Goal: Communication & Community: Share content

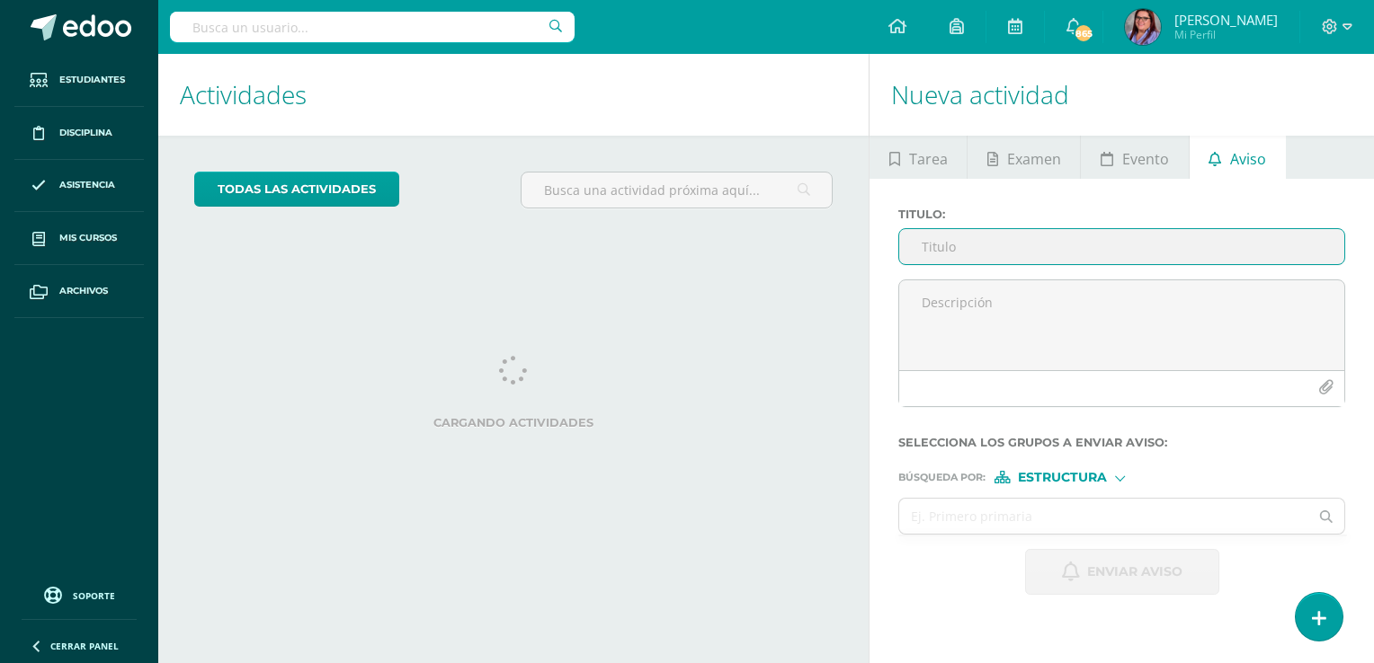
click at [1041, 250] on input "Titulo :" at bounding box center [1121, 246] width 445 height 35
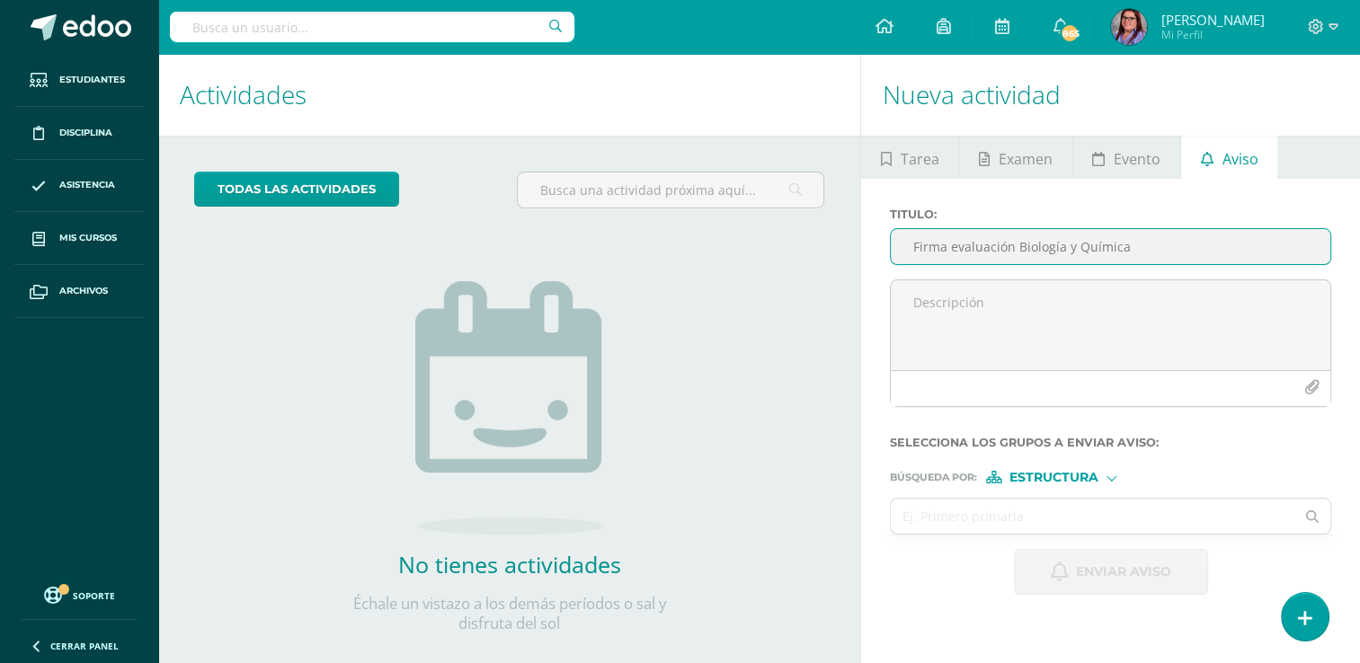
type input "Firma evaluación Biología y Química"
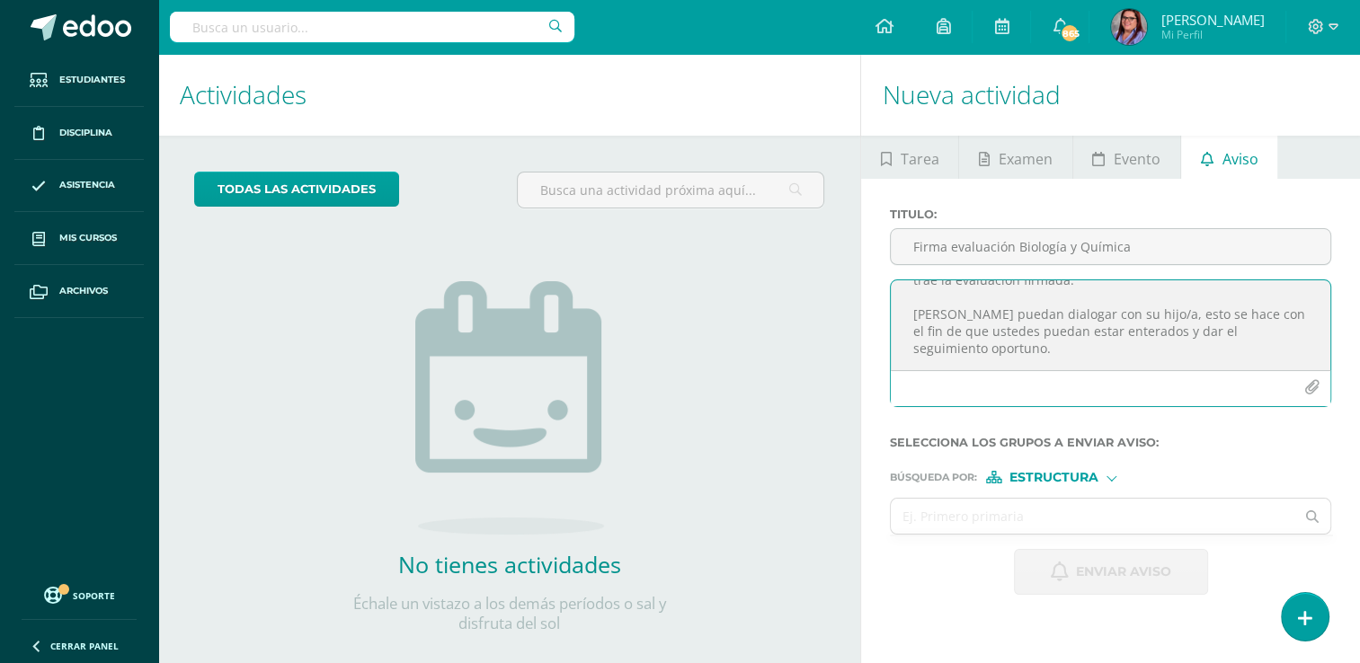
scroll to position [131, 0]
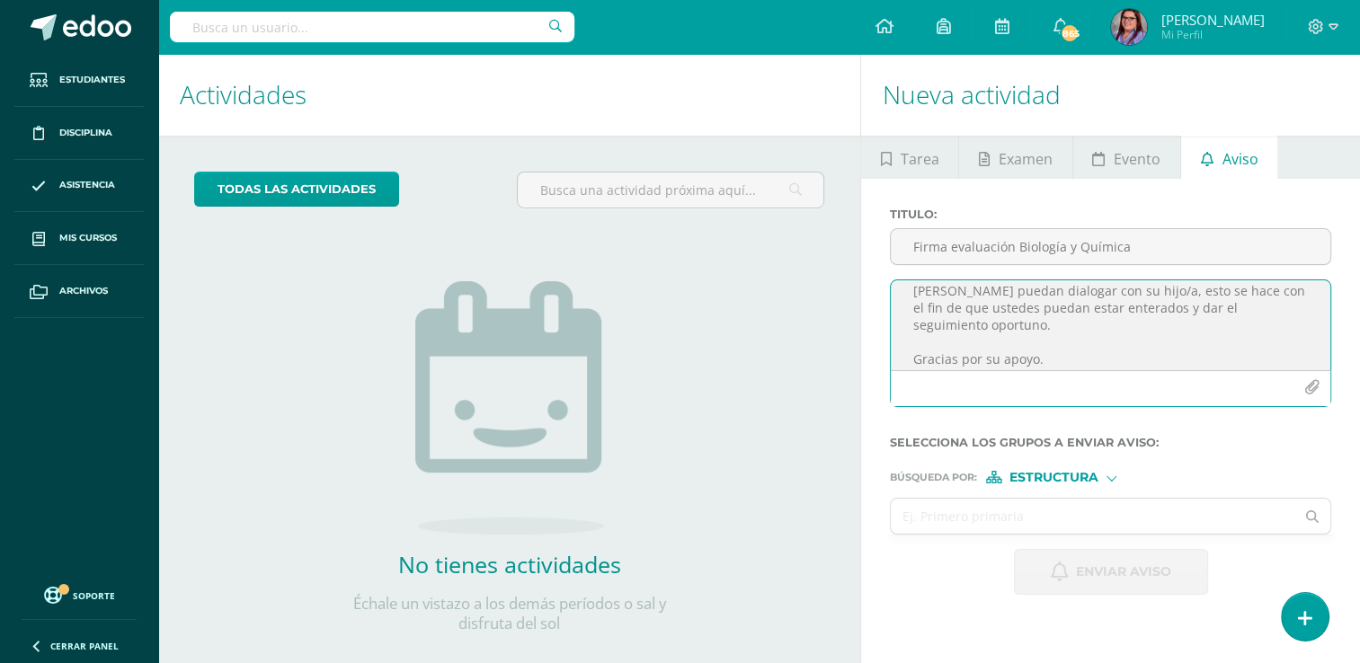
type textarea "Estimados Padres de Familia, es un gusto saludarles. El día de [DATE] fue entre…"
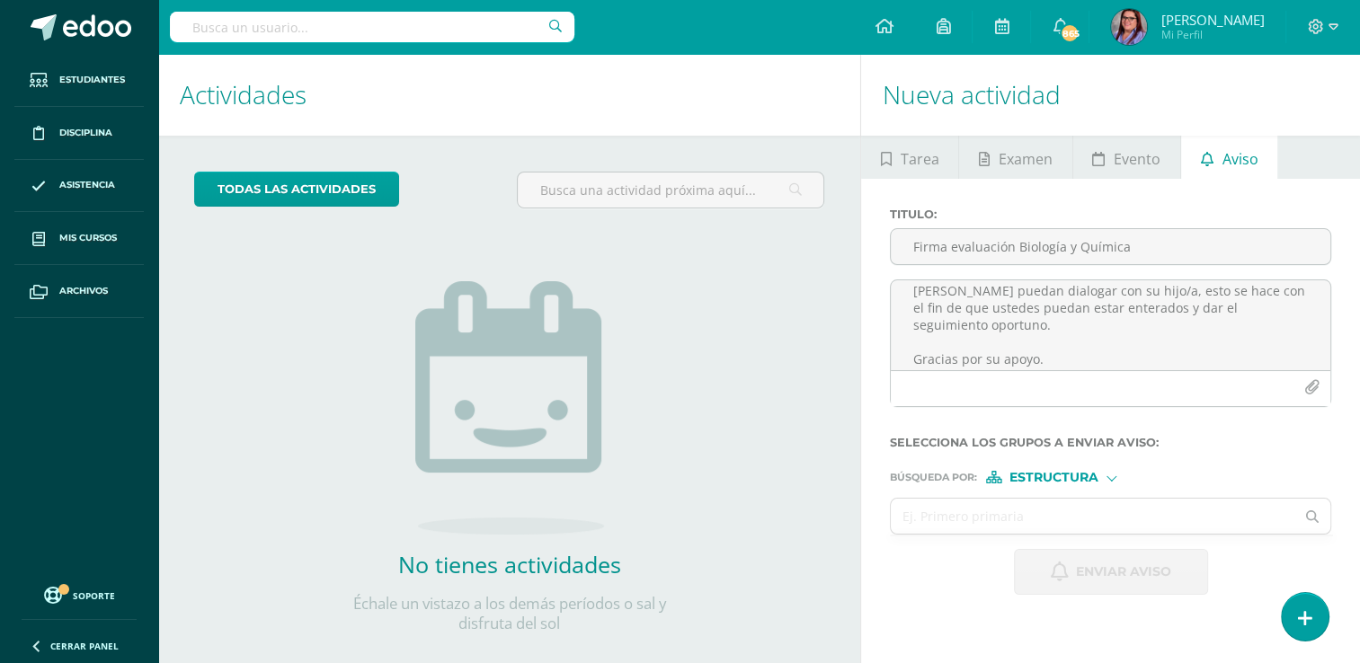
click at [1050, 475] on span "Estructura" at bounding box center [1054, 478] width 89 height 10
click at [1047, 528] on span "Persona" at bounding box center [1060, 524] width 65 height 10
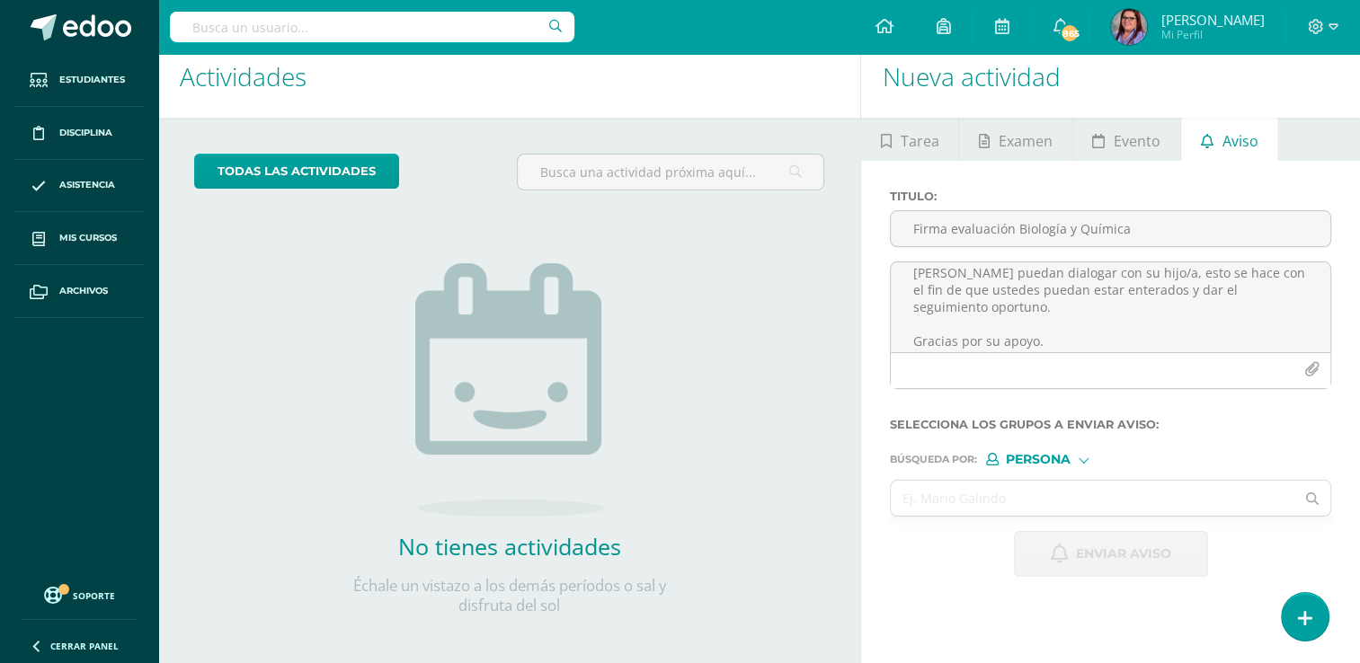
scroll to position [27, 0]
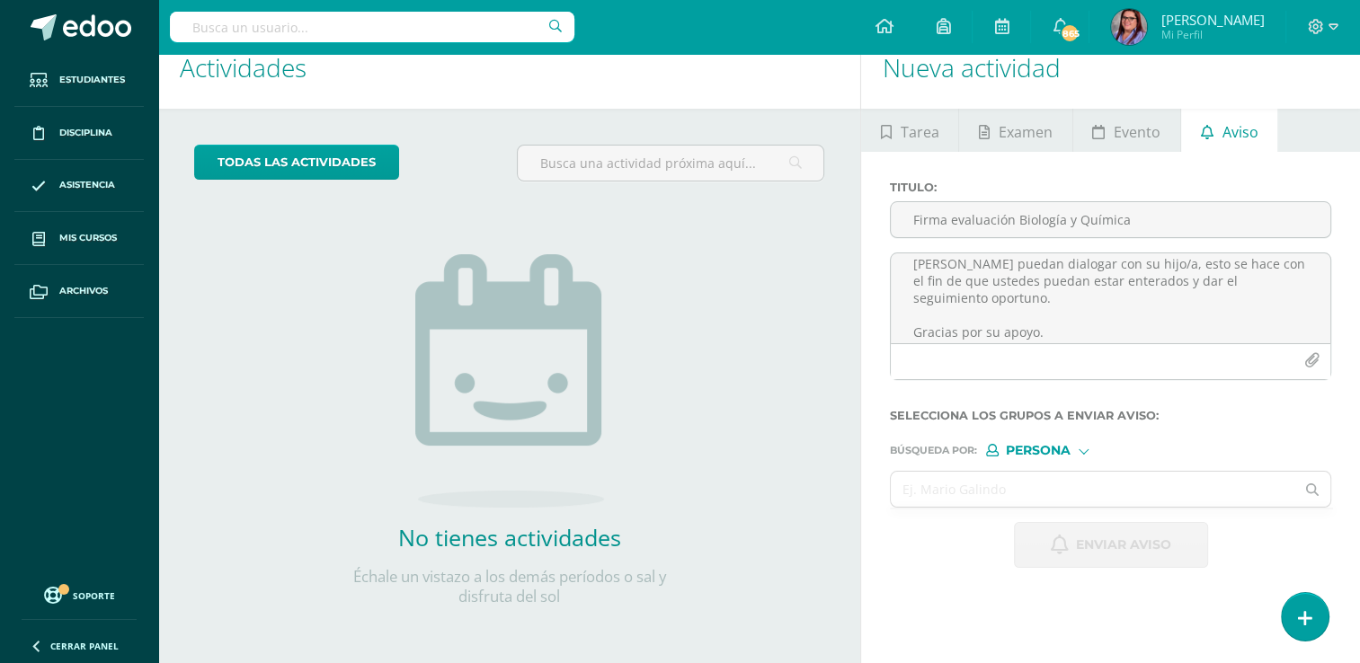
click at [1038, 455] on span "Persona" at bounding box center [1038, 451] width 65 height 10
click at [1033, 473] on span "Estructura" at bounding box center [1076, 473] width 89 height 10
click at [1014, 488] on input "text" at bounding box center [1093, 489] width 404 height 35
type input "primero b"
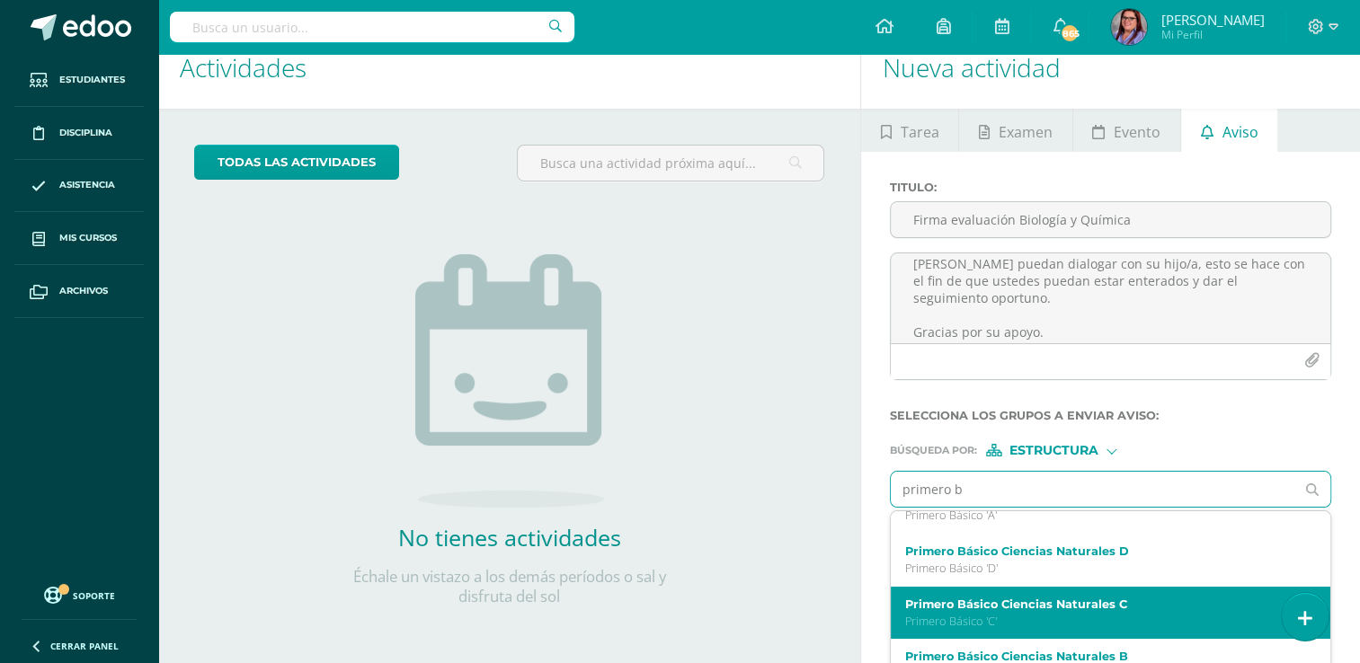
scroll to position [180, 0]
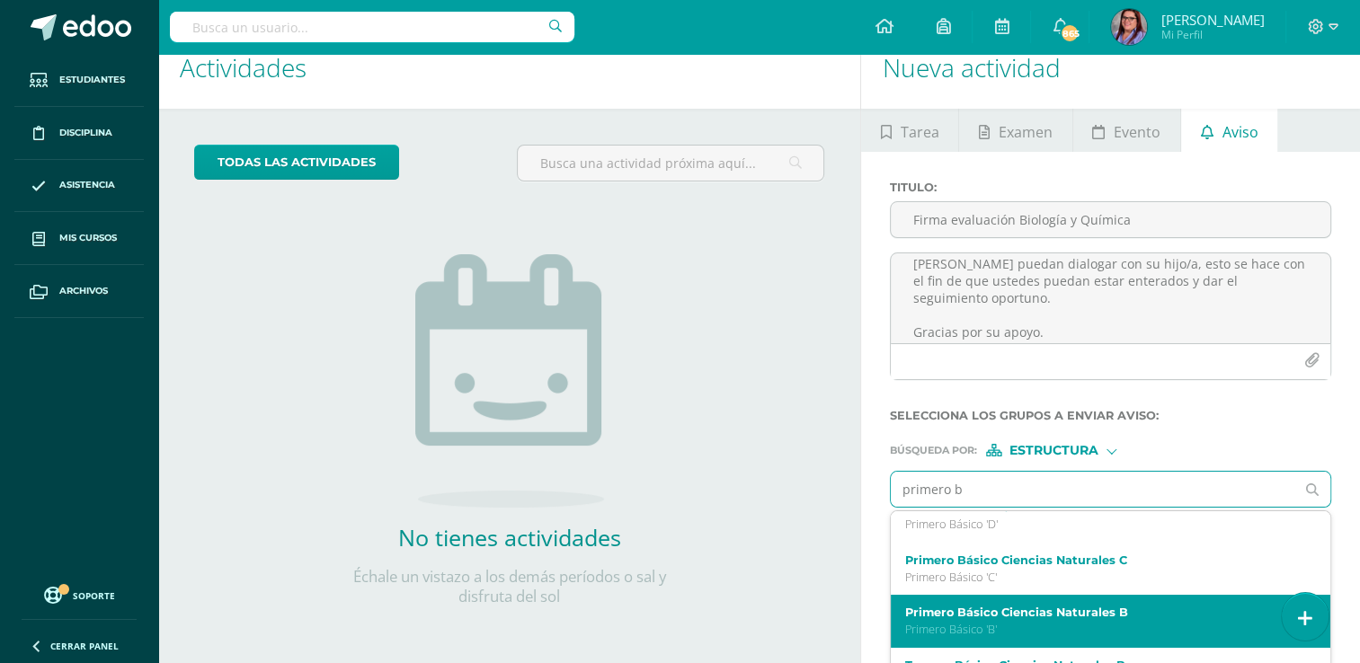
click at [979, 627] on p "Primero Básico 'B'" at bounding box center [1102, 629] width 394 height 15
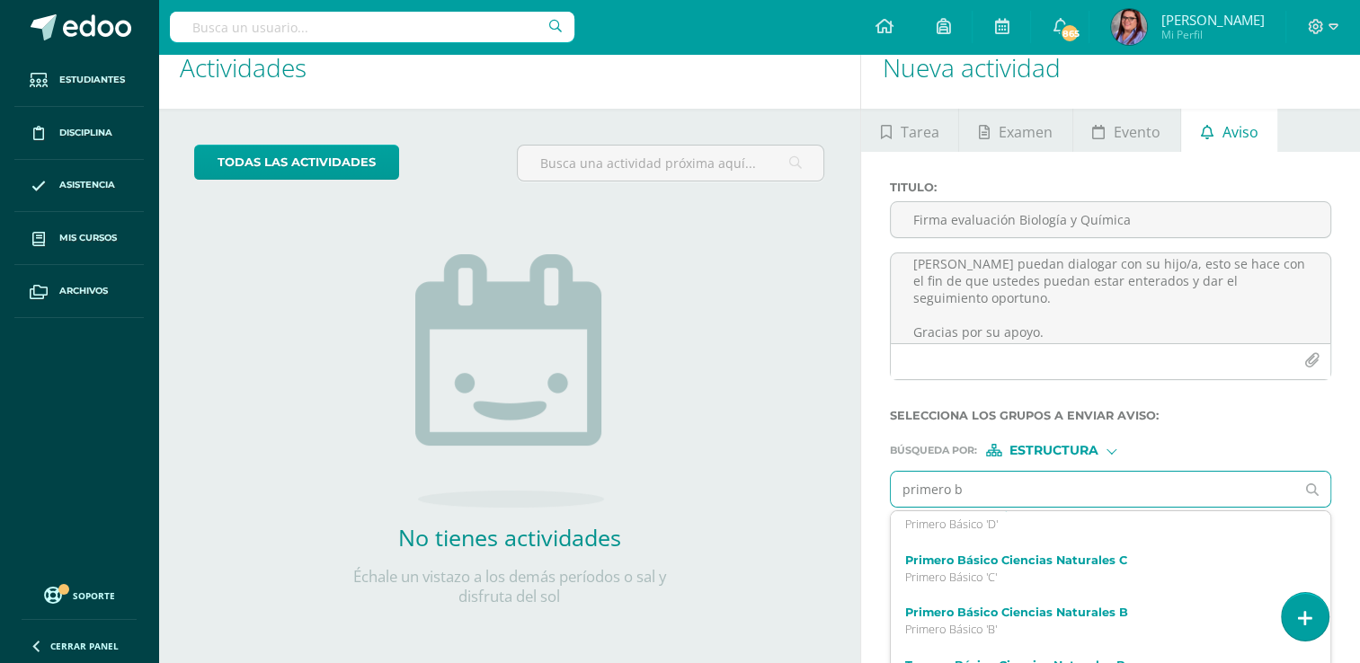
scroll to position [0, 0]
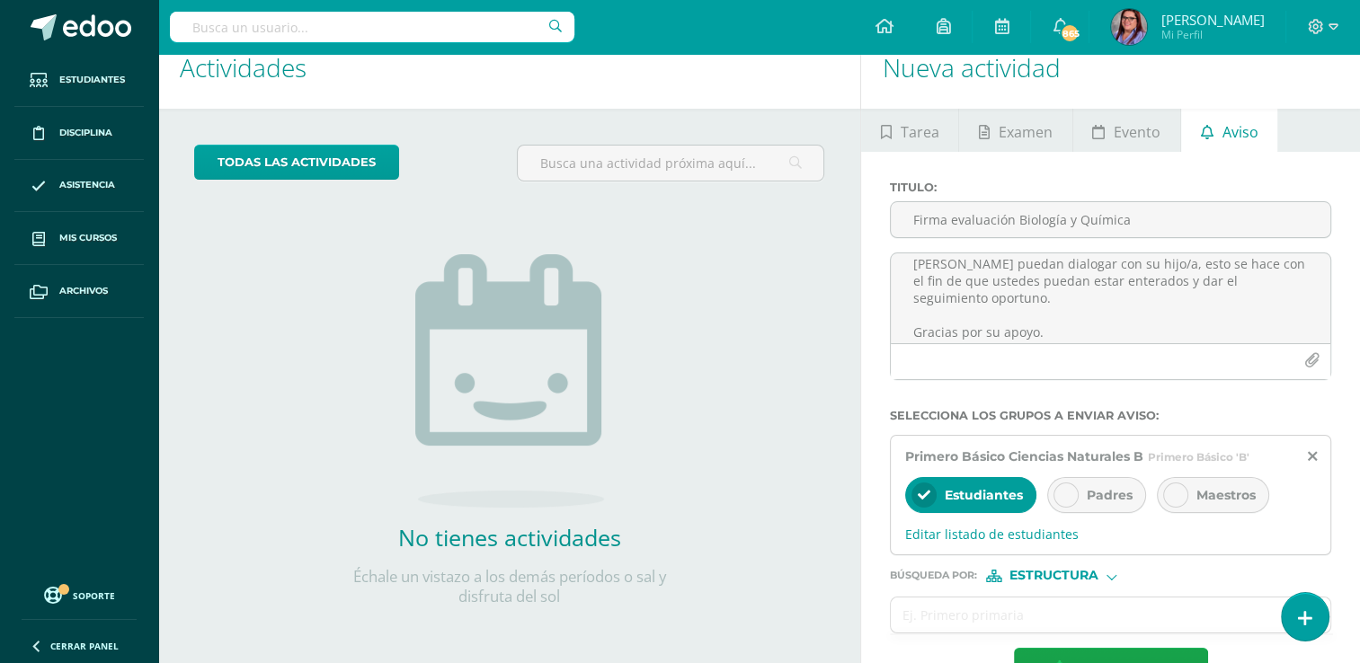
click at [1111, 500] on span "Padres" at bounding box center [1110, 495] width 46 height 16
click at [1175, 494] on icon at bounding box center [1176, 495] width 13 height 13
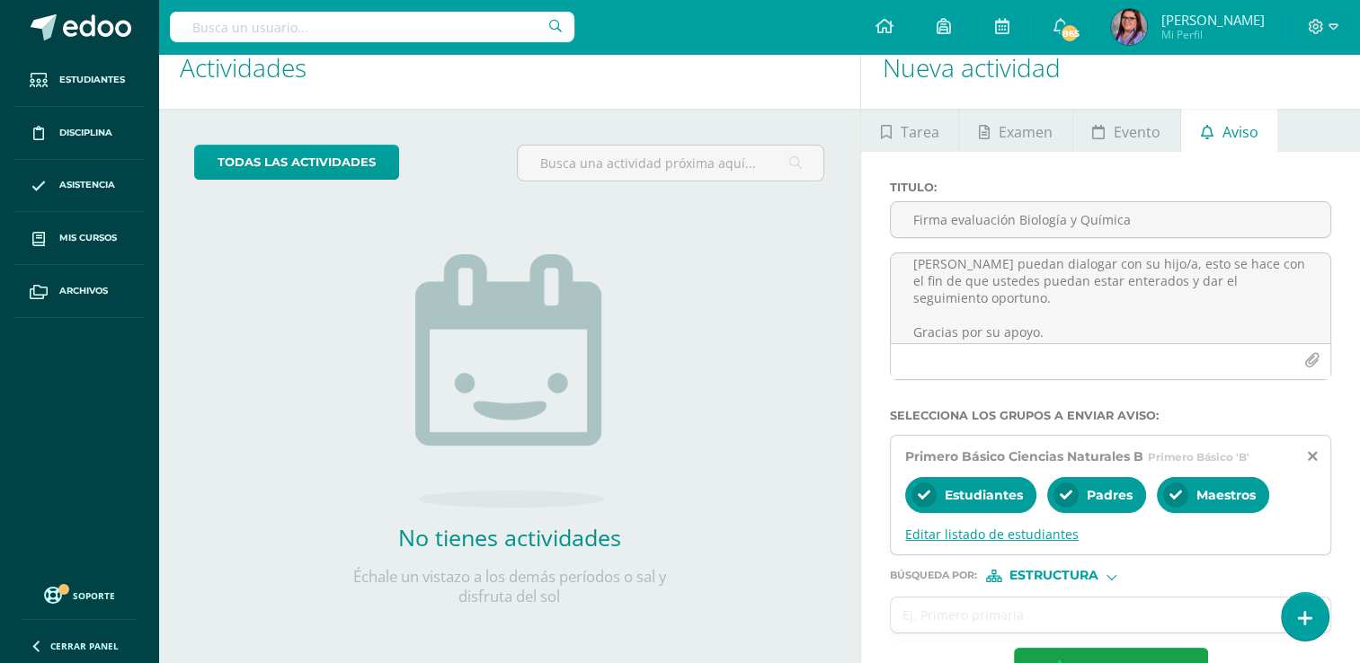
click at [974, 529] on span "Editar listado de estudiantes" at bounding box center [1110, 534] width 411 height 17
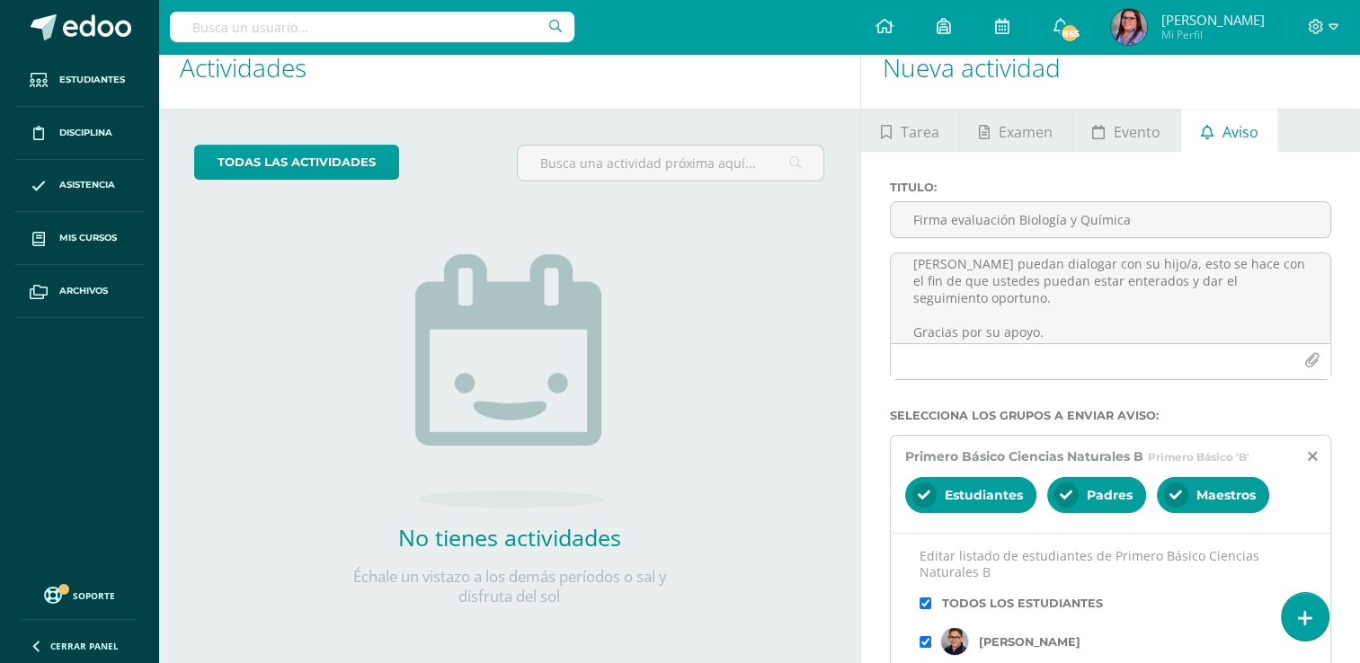
click at [924, 601] on input "checkbox" at bounding box center [926, 604] width 12 height 12
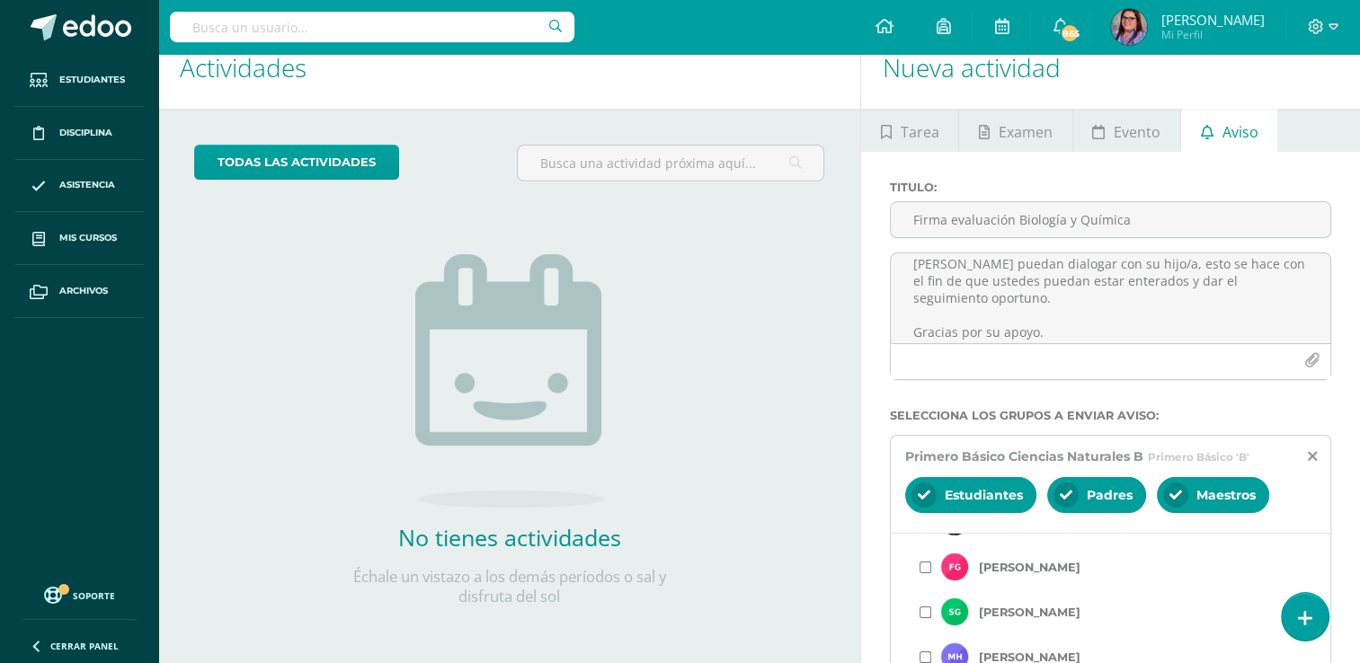
scroll to position [809, 0]
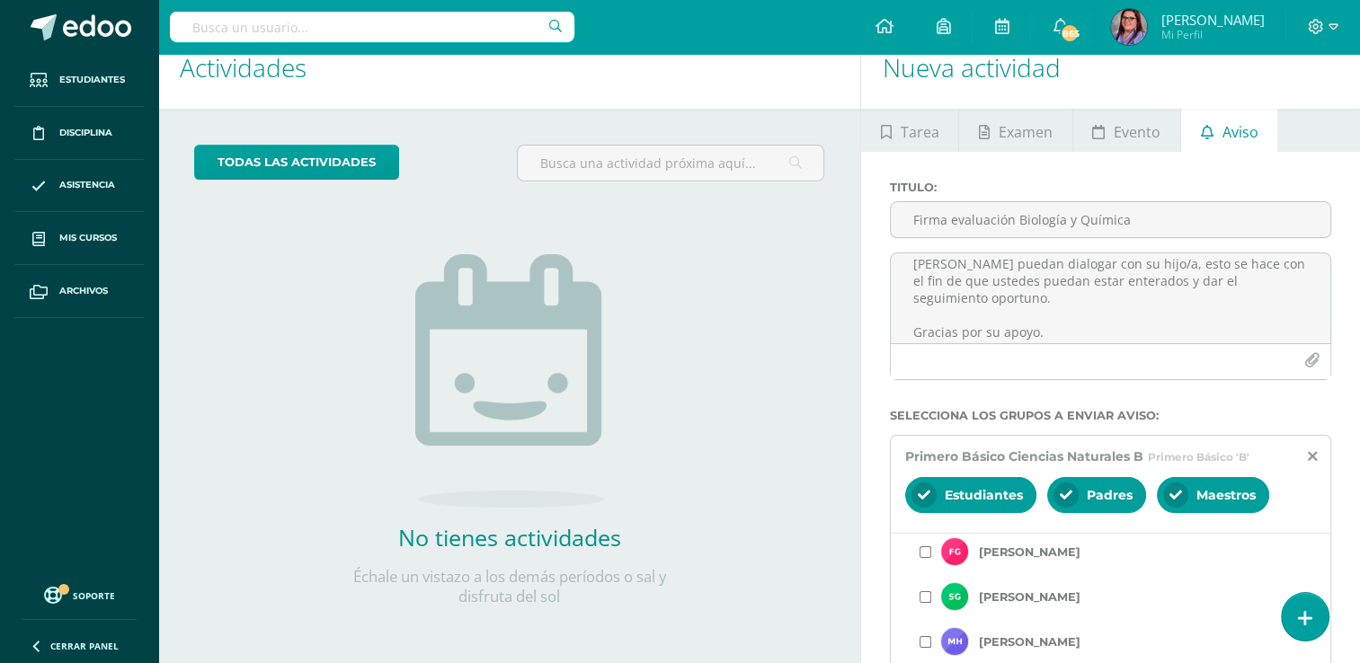
click at [1014, 552] on label "[PERSON_NAME]" at bounding box center [1030, 552] width 102 height 13
click at [1021, 636] on label "[PERSON_NAME]" at bounding box center [1030, 642] width 102 height 13
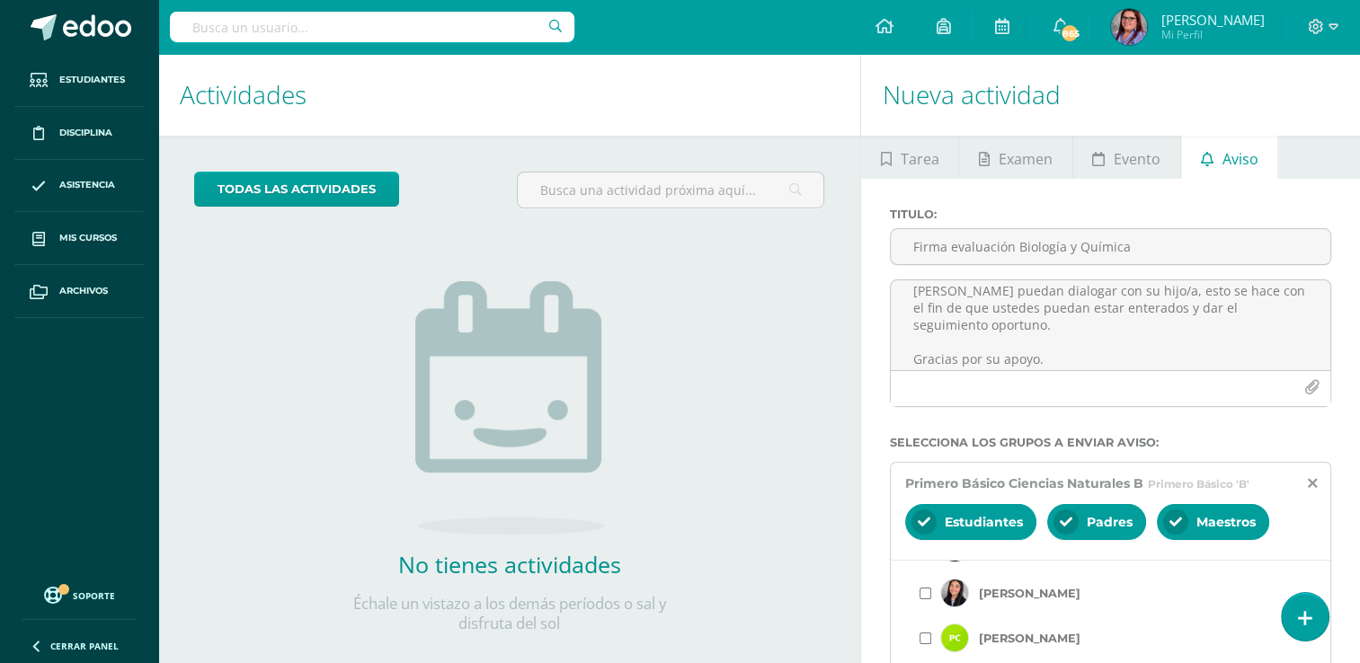
scroll to position [360, 0]
click at [1021, 621] on label "[PERSON_NAME]" at bounding box center [1030, 624] width 102 height 13
click at [1035, 625] on label "[PERSON_NAME]" at bounding box center [1030, 624] width 102 height 13
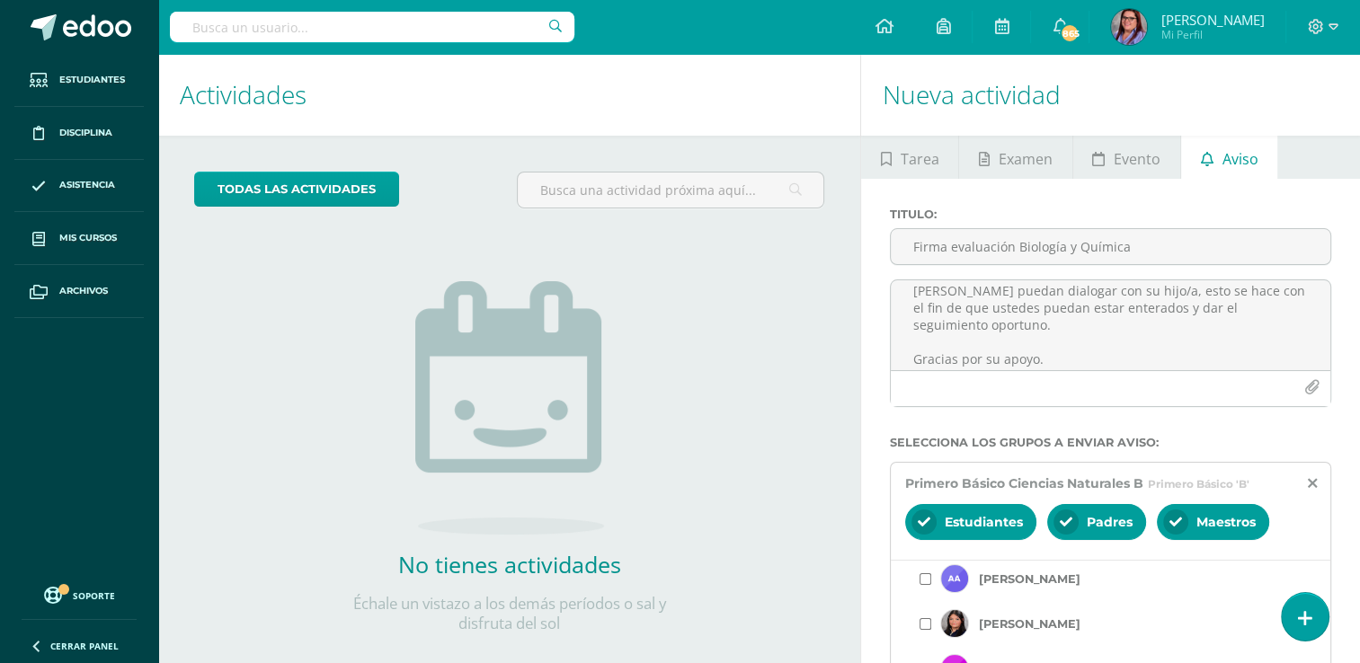
click at [1025, 624] on label "[PERSON_NAME]" at bounding box center [1030, 624] width 102 height 13
click at [1039, 574] on label "[PERSON_NAME]" at bounding box center [1030, 579] width 102 height 13
click at [1039, 582] on label "[PERSON_NAME]" at bounding box center [1030, 579] width 102 height 13
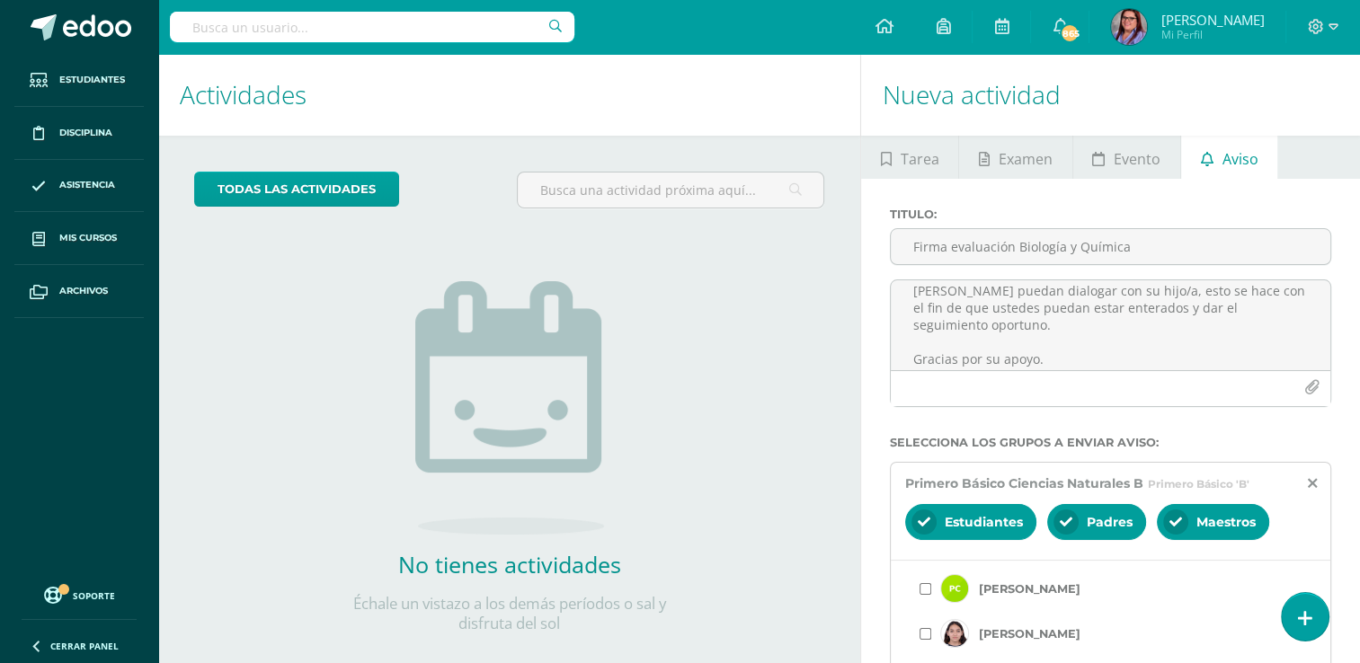
scroll to position [449, 0]
click at [1034, 620] on label "[PERSON_NAME]" at bounding box center [1030, 624] width 102 height 13
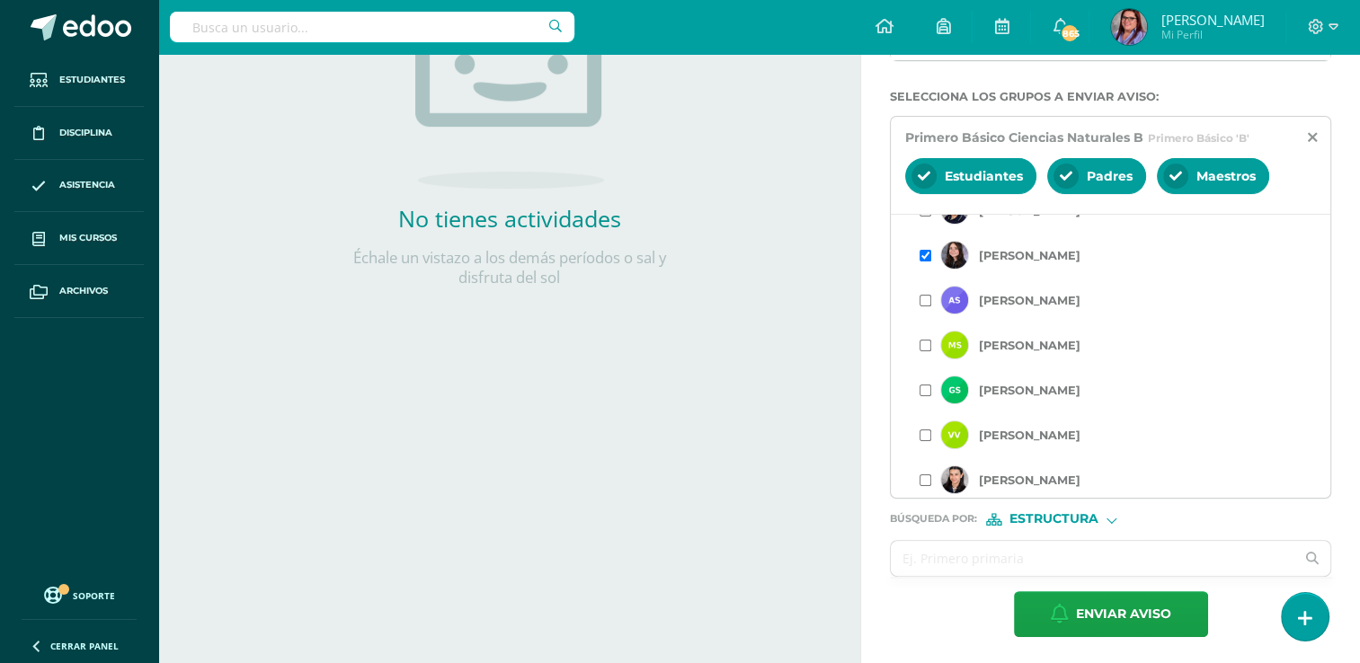
scroll to position [1600, 0]
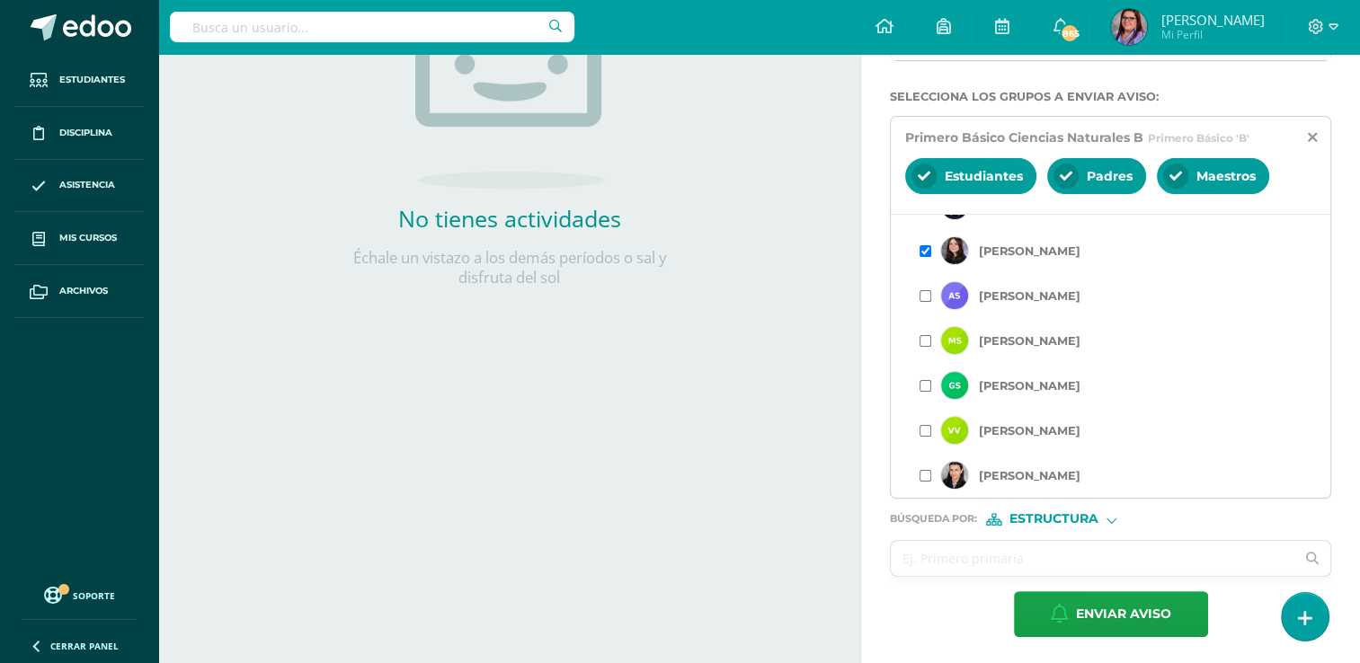
click at [1065, 376] on div "[PERSON_NAME]" at bounding box center [1111, 385] width 382 height 45
click at [1054, 384] on label "[PERSON_NAME]" at bounding box center [1030, 385] width 102 height 13
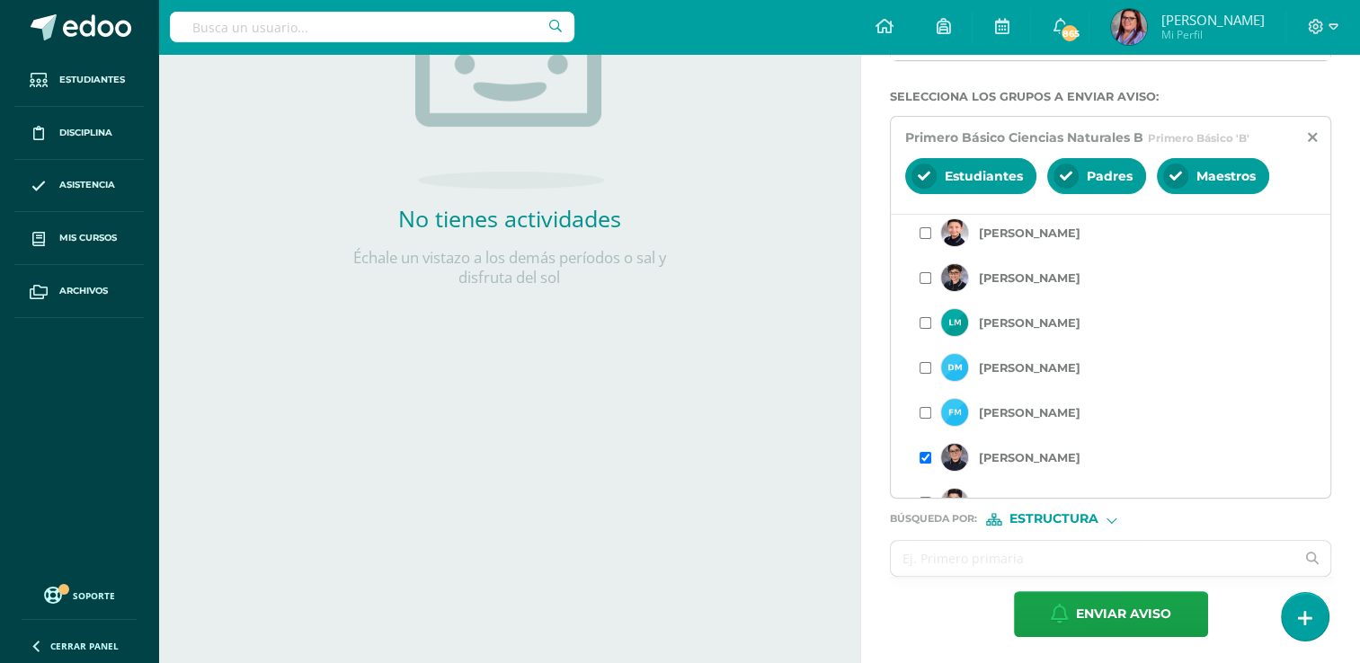
scroll to position [1079, 0]
click at [1057, 415] on label "[PERSON_NAME]" at bounding box center [1030, 412] width 102 height 13
click at [1034, 409] on label "[PERSON_NAME]" at bounding box center [1030, 412] width 102 height 13
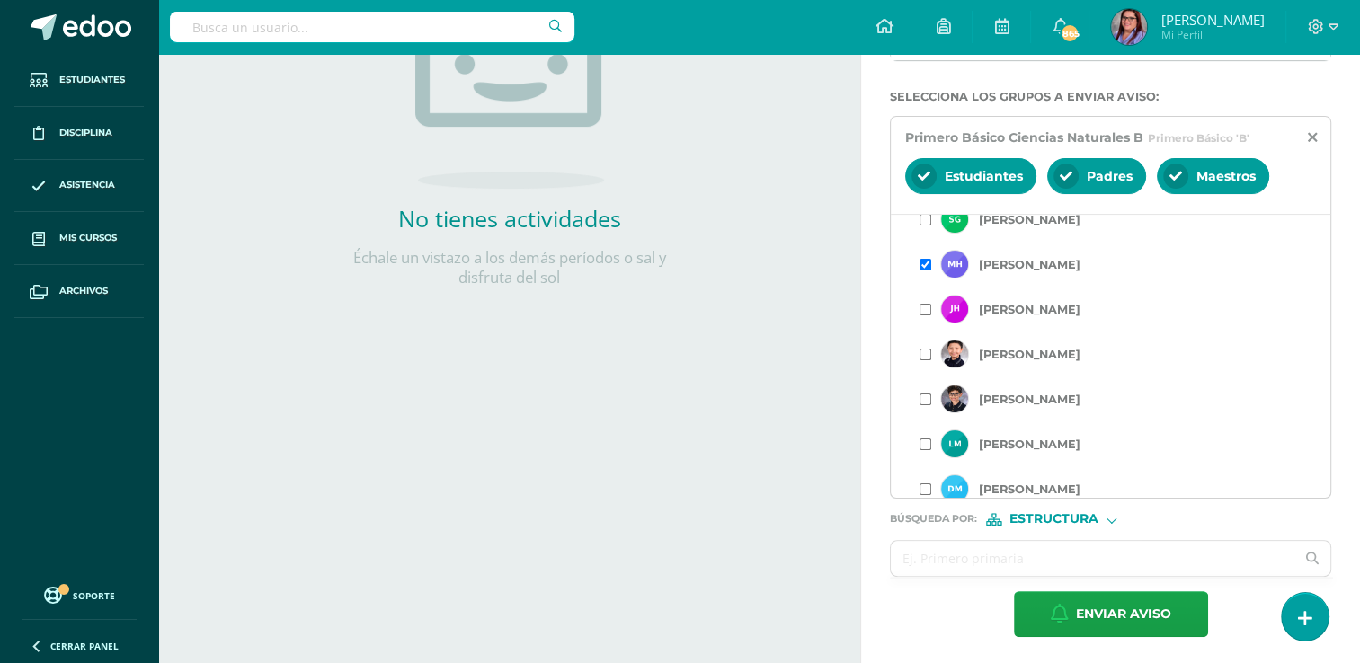
scroll to position [899, 0]
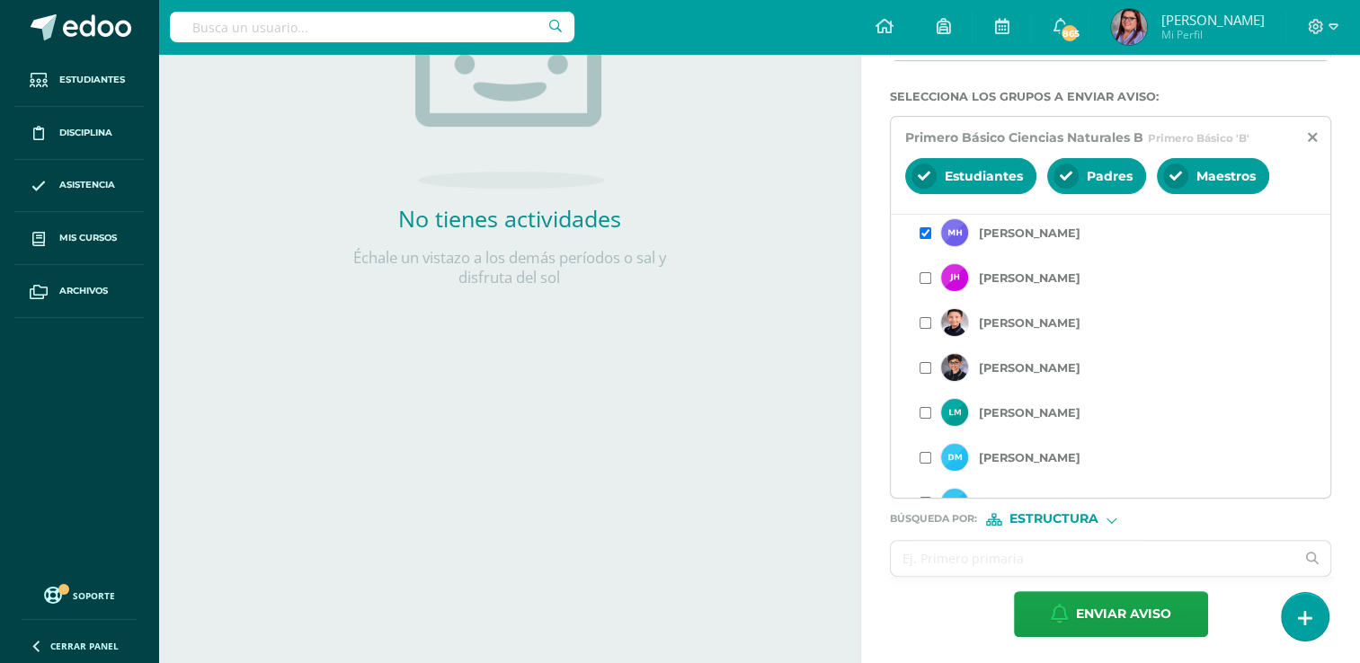
click at [1025, 278] on label "[PERSON_NAME]" at bounding box center [1030, 277] width 102 height 13
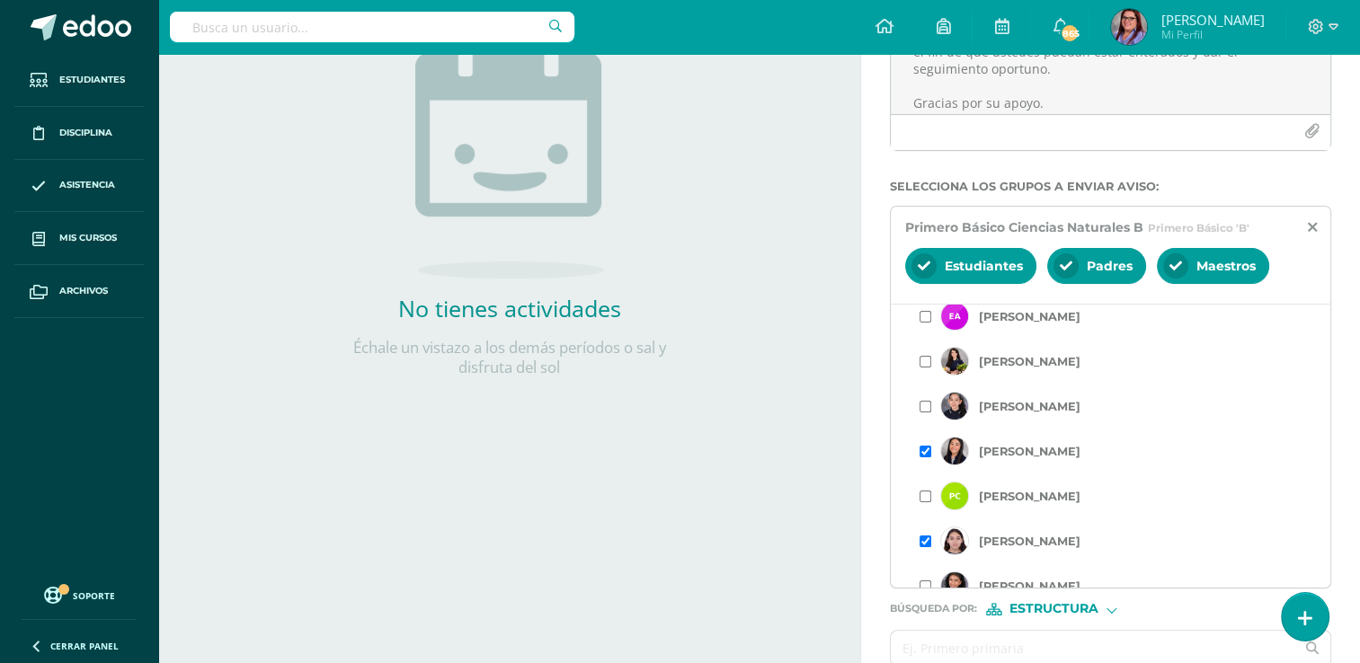
scroll to position [360, 0]
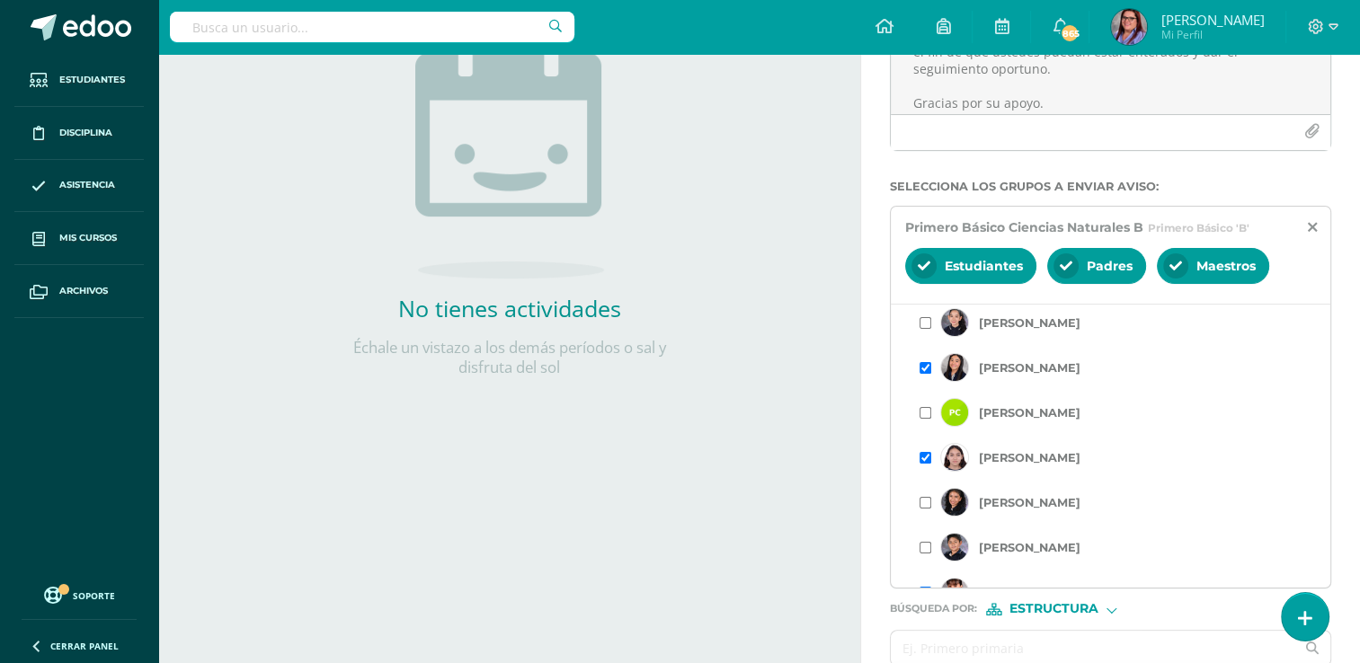
click at [1014, 412] on label "[PERSON_NAME]" at bounding box center [1030, 412] width 102 height 13
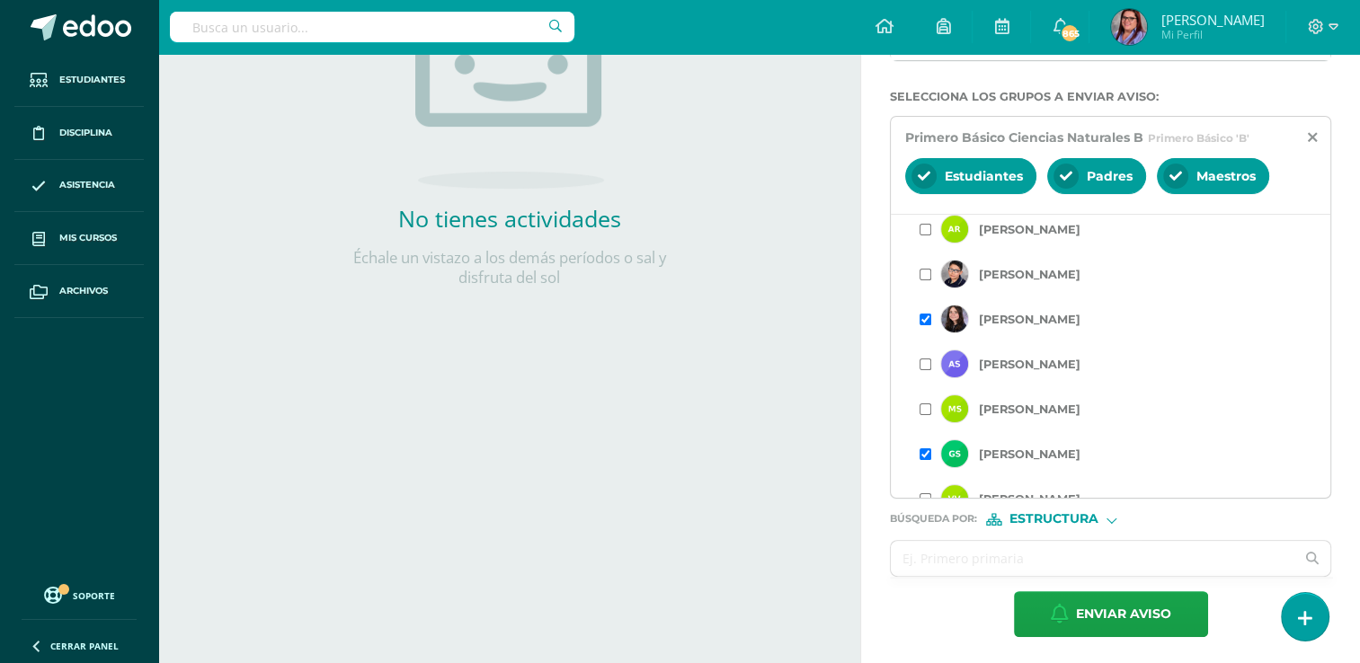
scroll to position [1600, 0]
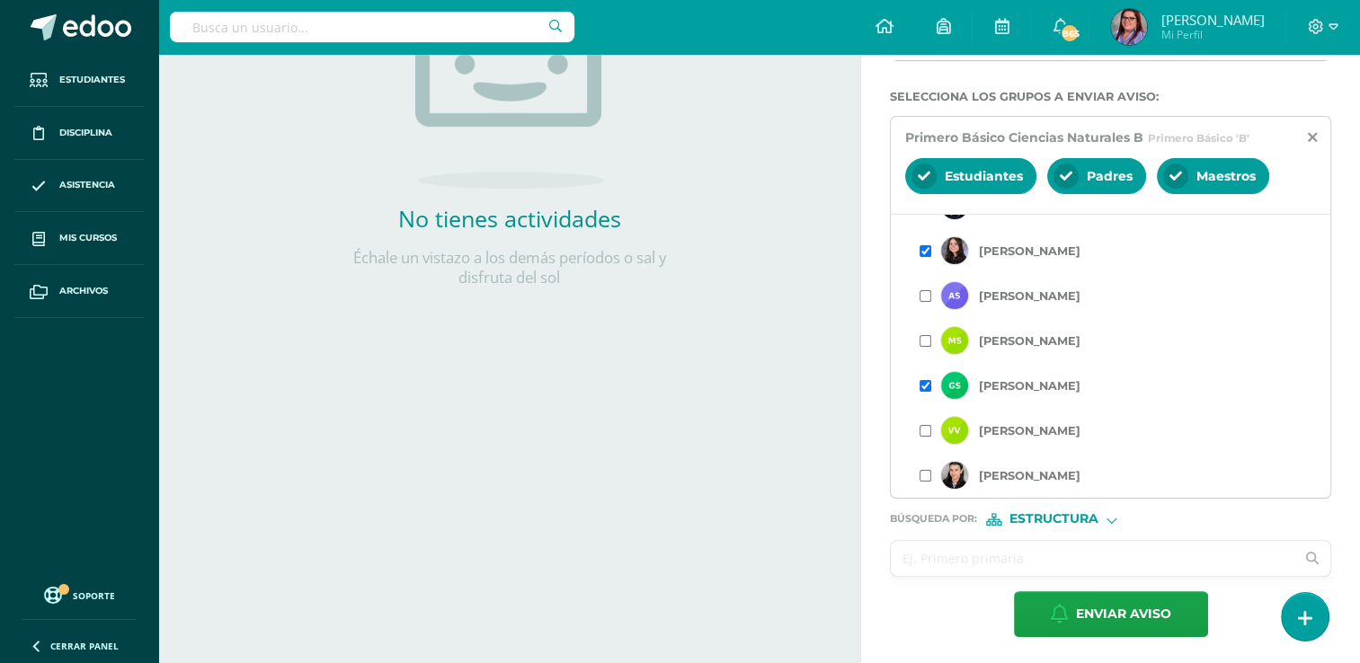
click at [1043, 558] on input "text" at bounding box center [1093, 558] width 404 height 35
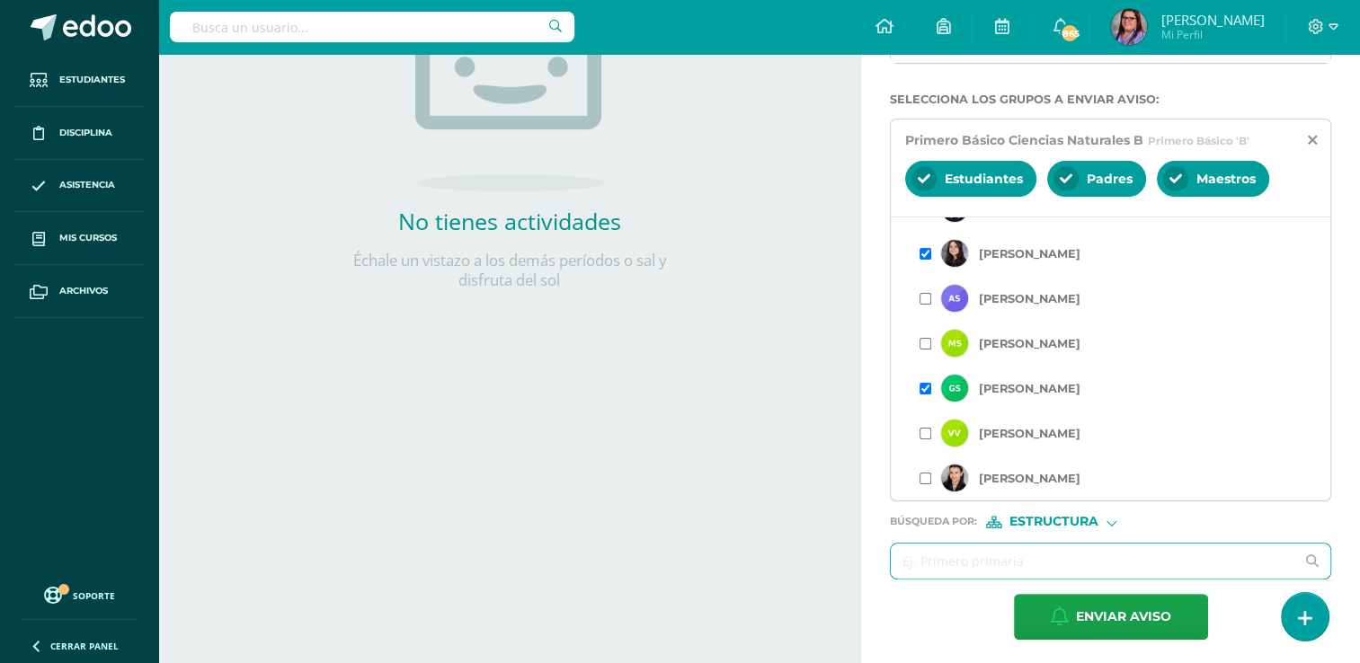
scroll to position [346, 0]
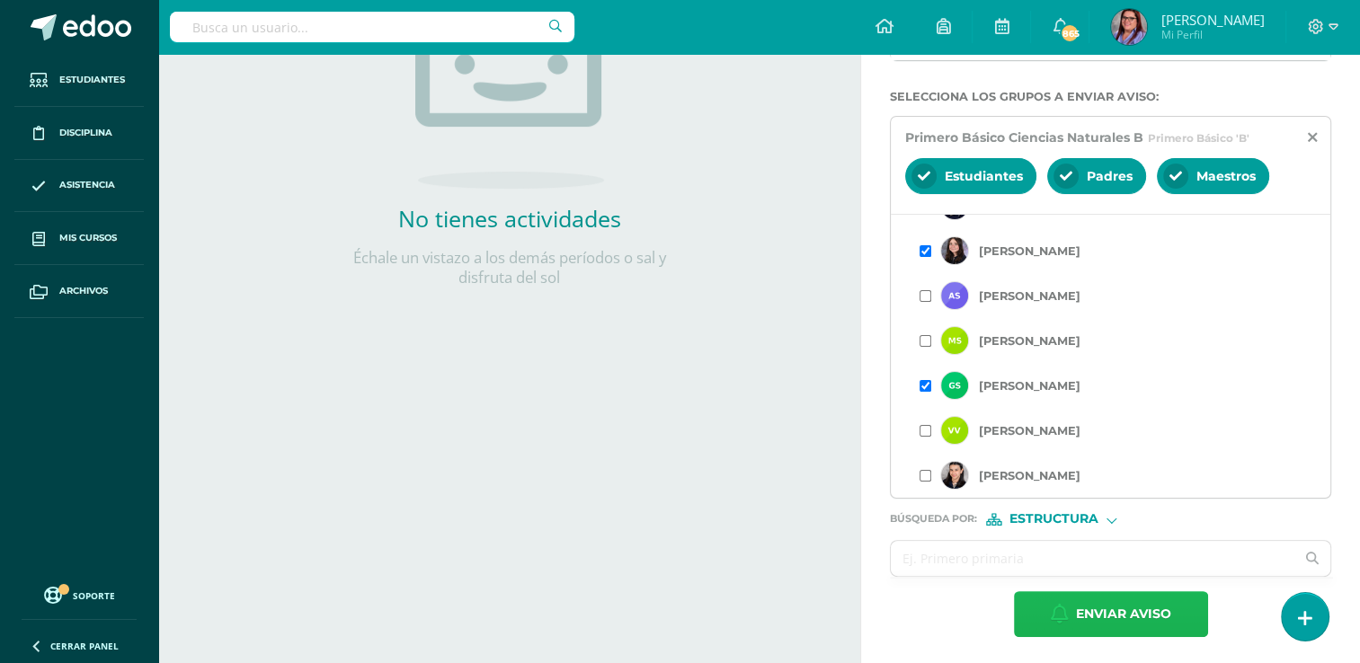
click at [1052, 604] on icon "button" at bounding box center [1060, 614] width 18 height 20
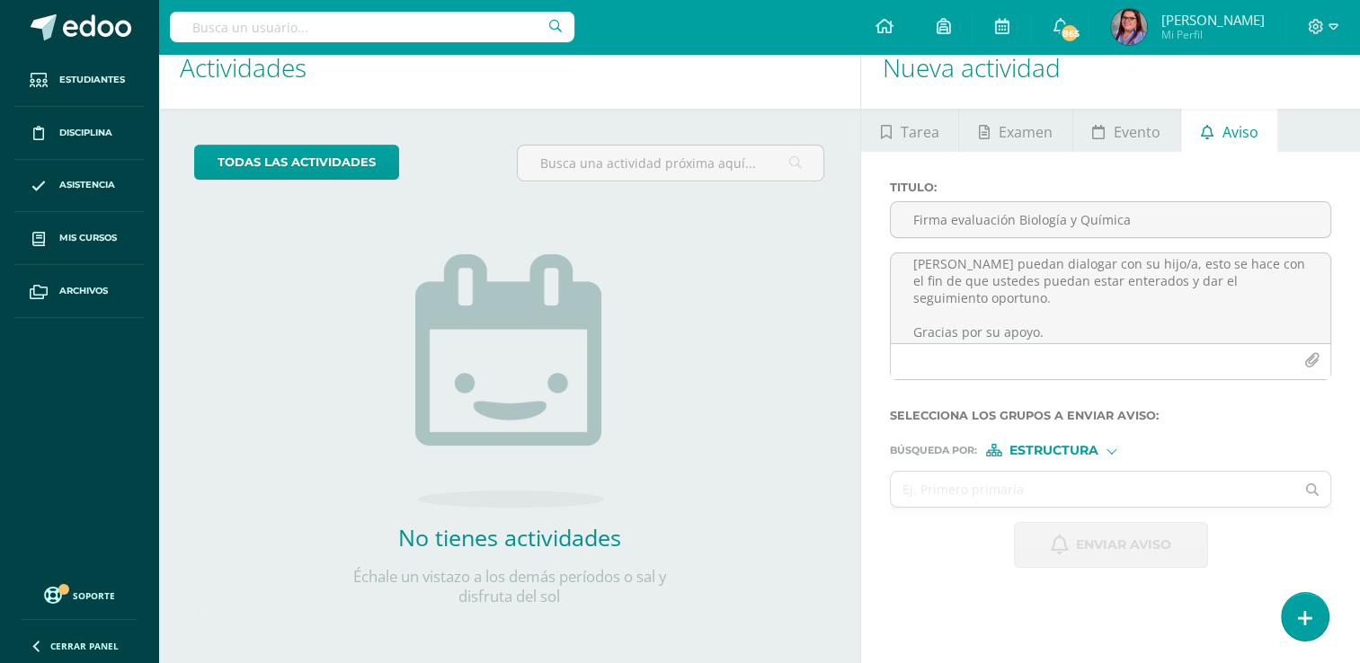
scroll to position [0, 0]
